Goal: Task Accomplishment & Management: Manage account settings

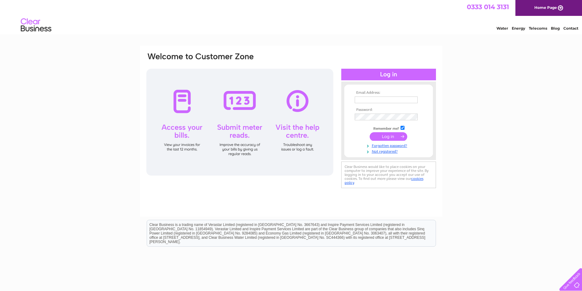
click at [372, 98] on input "text" at bounding box center [385, 99] width 63 height 7
click at [374, 101] on input "text" at bounding box center [385, 99] width 63 height 7
type input "paulinediack46@outlook.com"
click at [369, 132] on input "submit" at bounding box center [388, 136] width 38 height 9
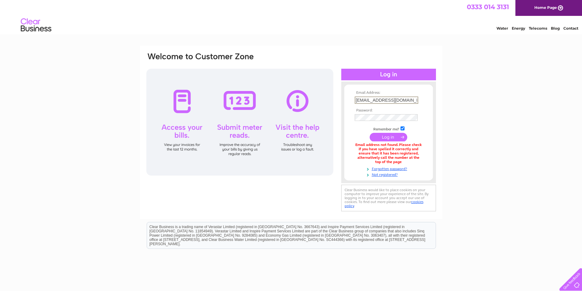
click at [412, 99] on input "[EMAIL_ADDRESS][DOMAIN_NAME]" at bounding box center [386, 99] width 64 height 7
type input "[EMAIL_ADDRESS][DOMAIN_NAME]"
click at [369, 133] on input "submit" at bounding box center [388, 137] width 38 height 9
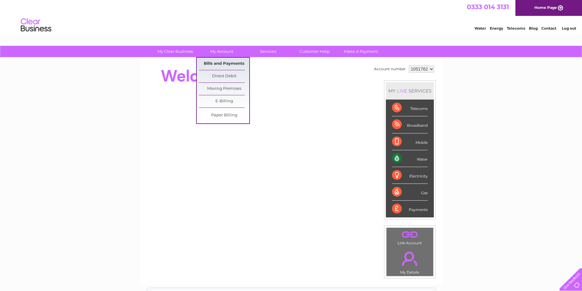
click at [224, 65] on link "Bills and Payments" at bounding box center [224, 64] width 50 height 12
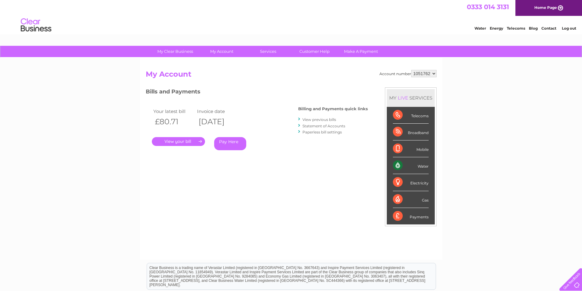
click at [186, 142] on link "." at bounding box center [178, 141] width 53 height 9
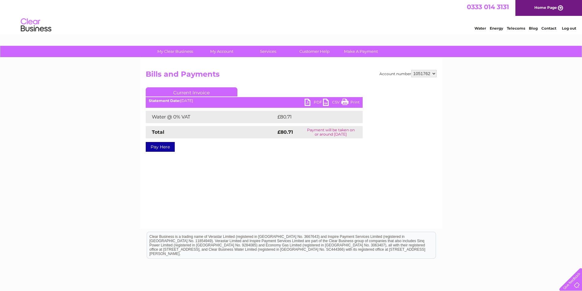
click at [309, 102] on link "PDF" at bounding box center [313, 103] width 18 height 9
click at [570, 30] on link "Log out" at bounding box center [568, 28] width 14 height 5
